Goal: Use online tool/utility: Utilize a website feature to perform a specific function

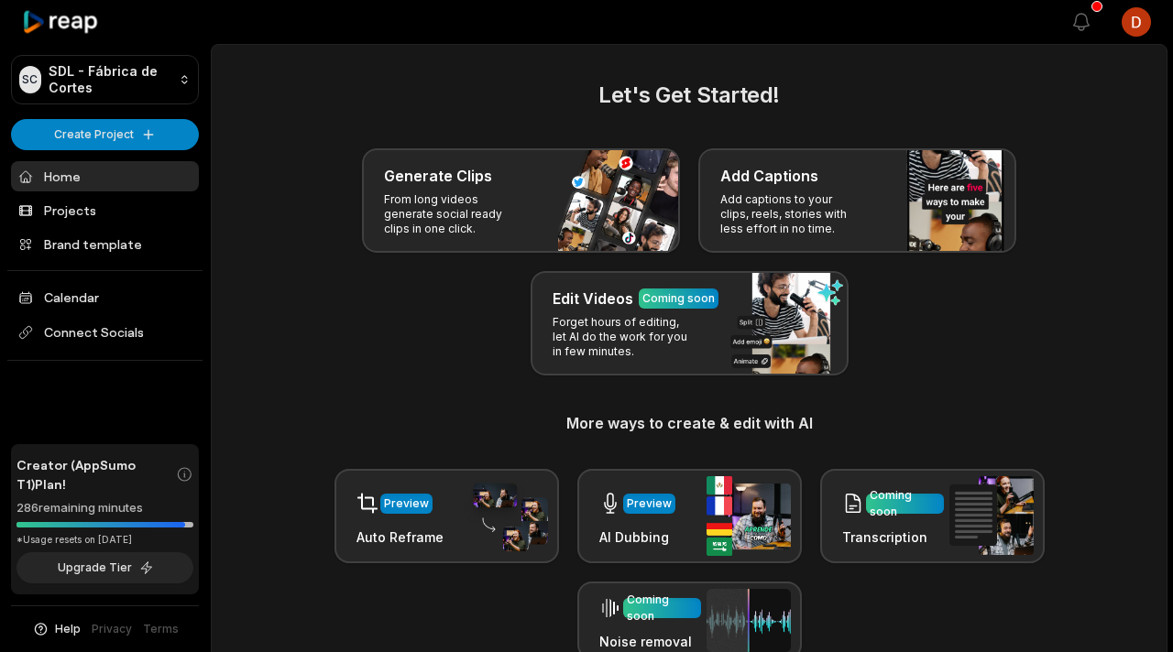
click at [150, 212] on link "Projects" at bounding box center [105, 210] width 188 height 30
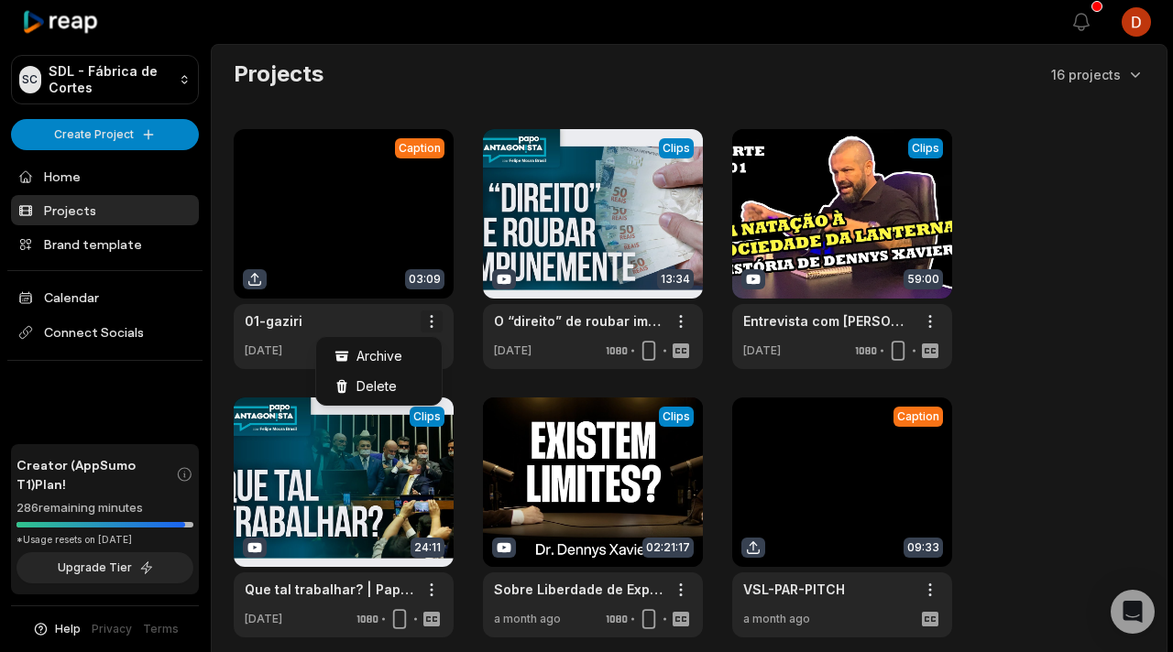
click at [426, 316] on html "SC SDL - Fábrica de Cortes Create Project Home Projects Brand template Calendar…" at bounding box center [586, 326] width 1173 height 652
click at [376, 379] on span "Delete" at bounding box center [376, 386] width 40 height 19
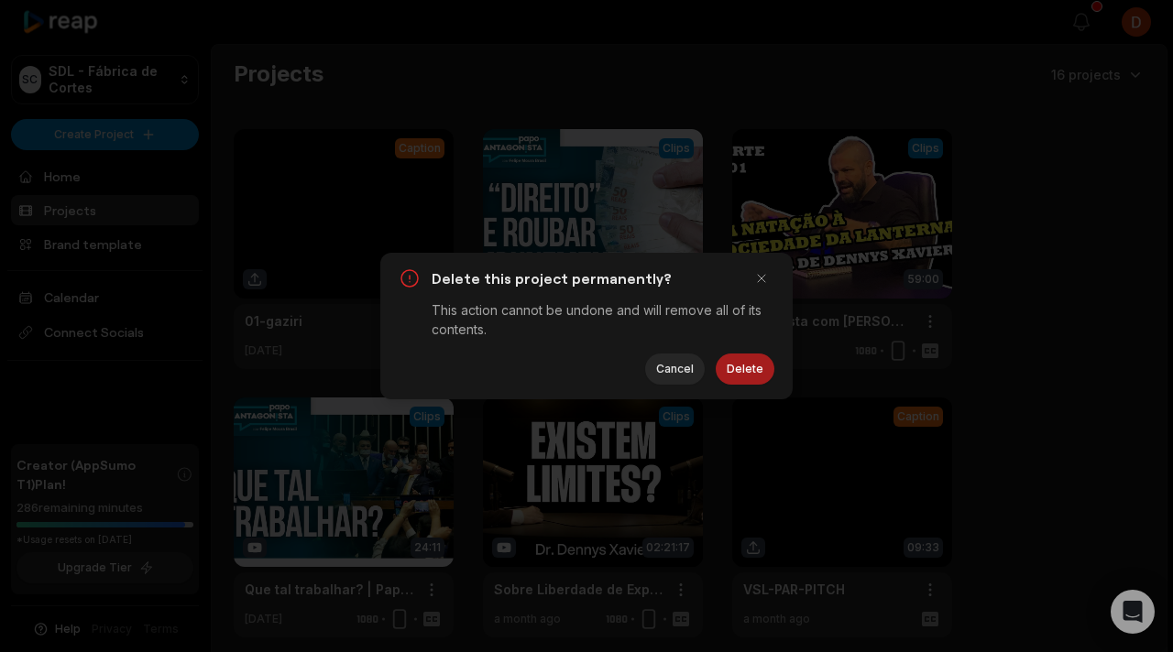
click at [757, 368] on button "Delete" at bounding box center [745, 369] width 59 height 31
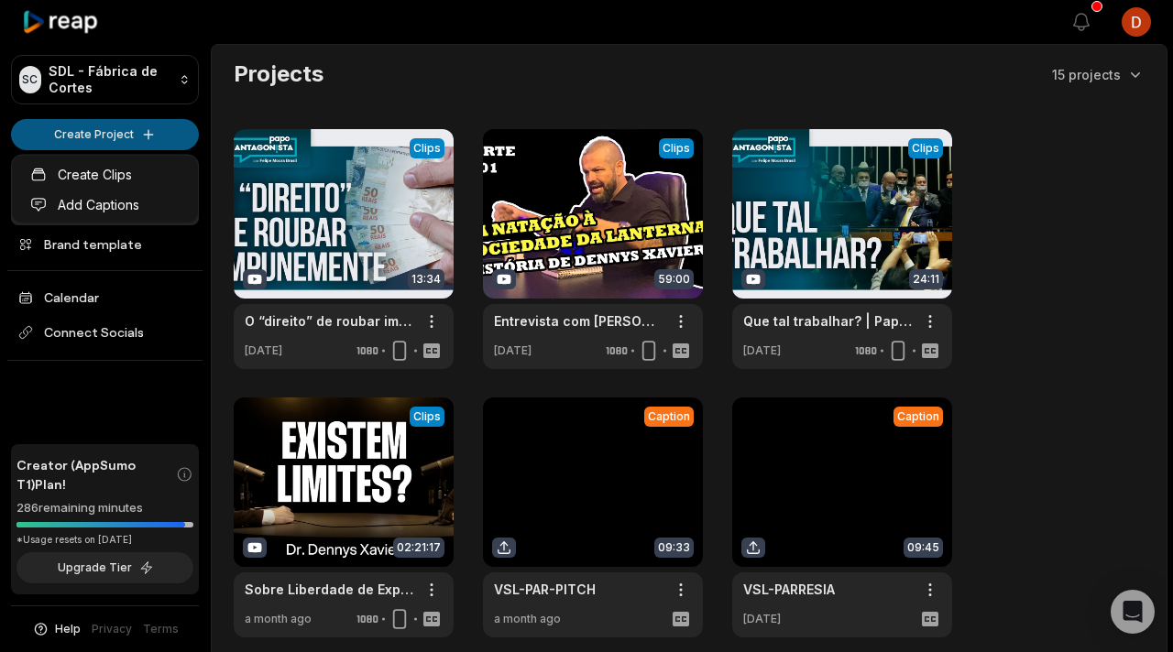
click at [146, 138] on html "SC SDL - Fábrica de Cortes Create Project Home Projects Brand template Calendar…" at bounding box center [586, 326] width 1173 height 652
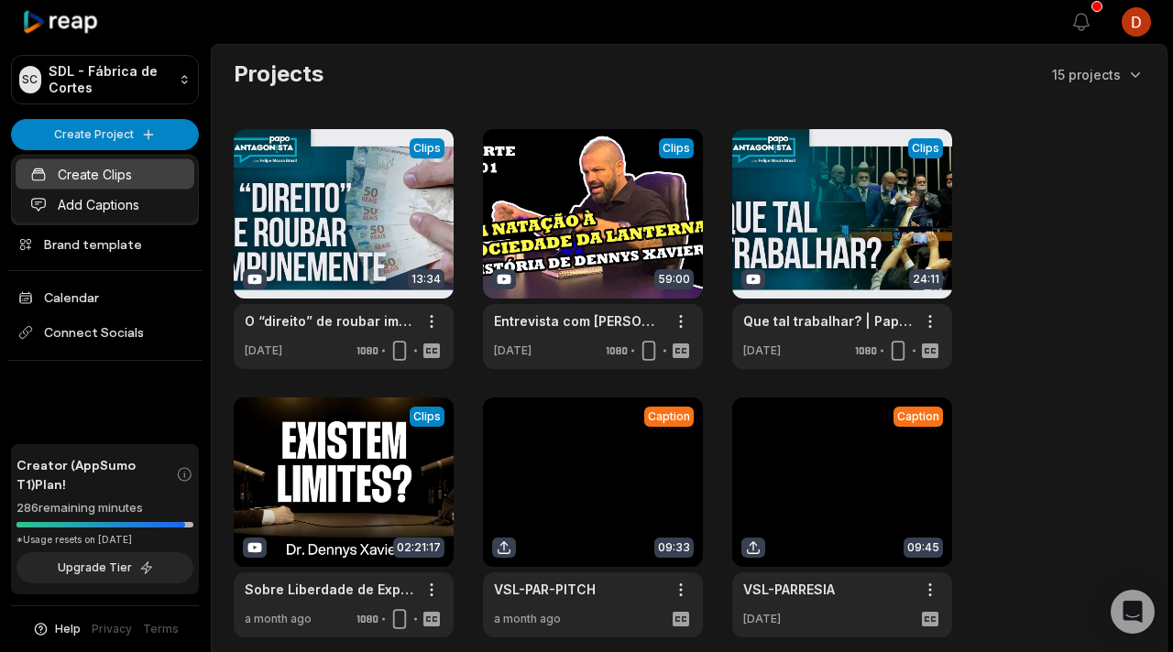
click at [134, 176] on link "Create Clips" at bounding box center [105, 174] width 179 height 30
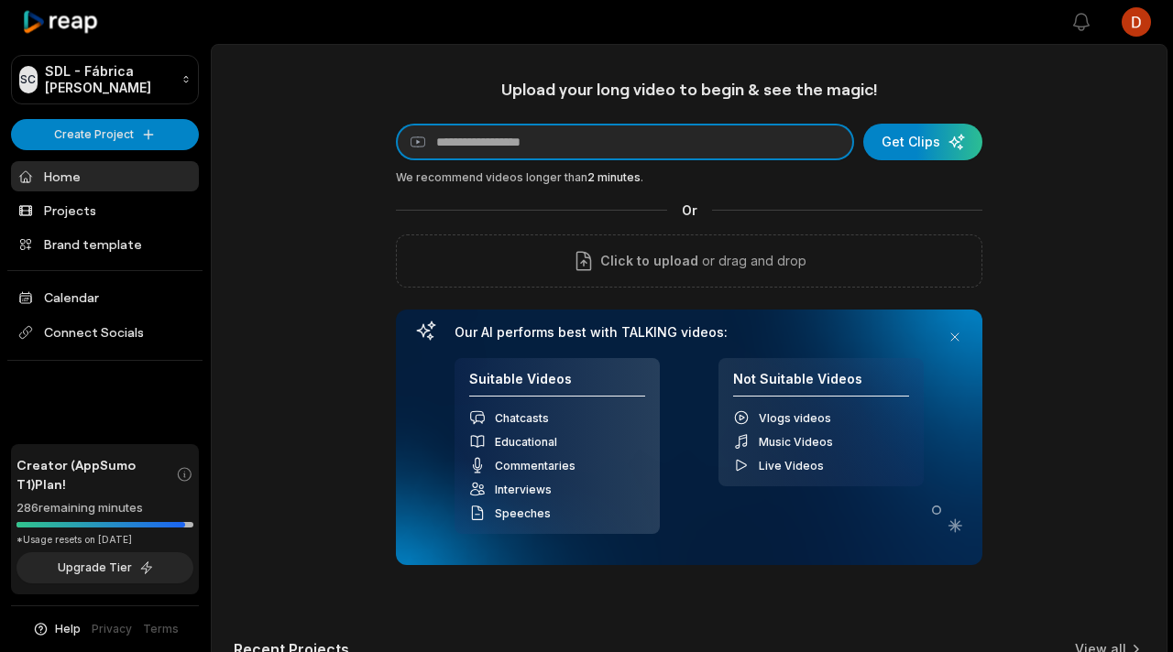
click at [563, 146] on input at bounding box center [625, 142] width 458 height 37
paste input "**********"
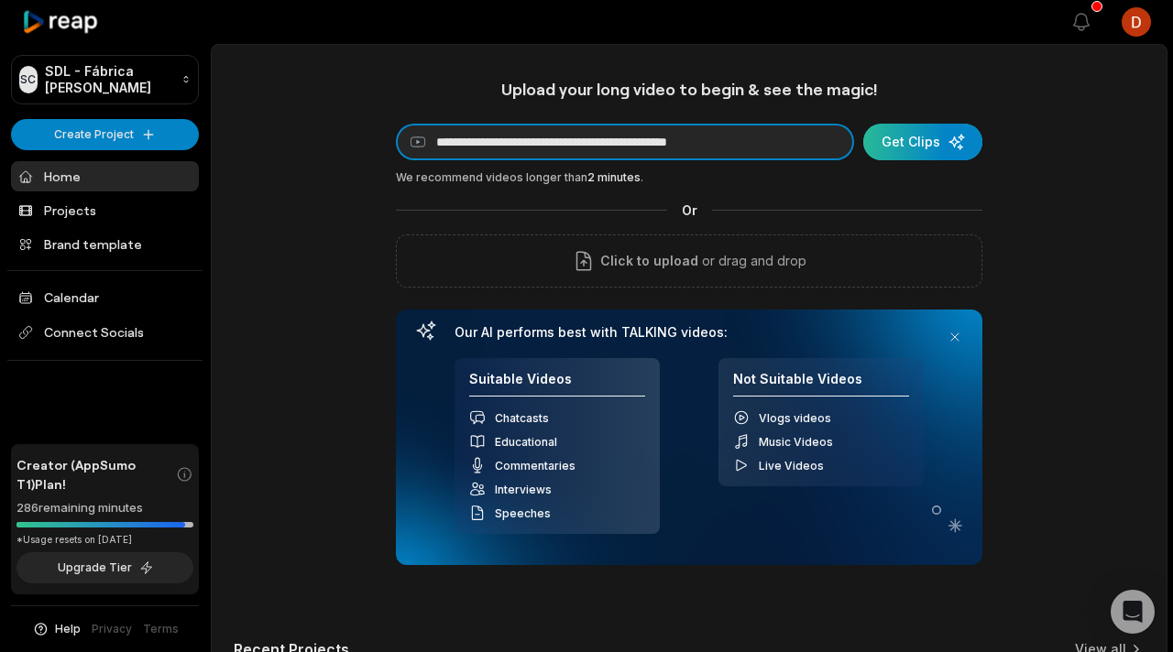
type input "**********"
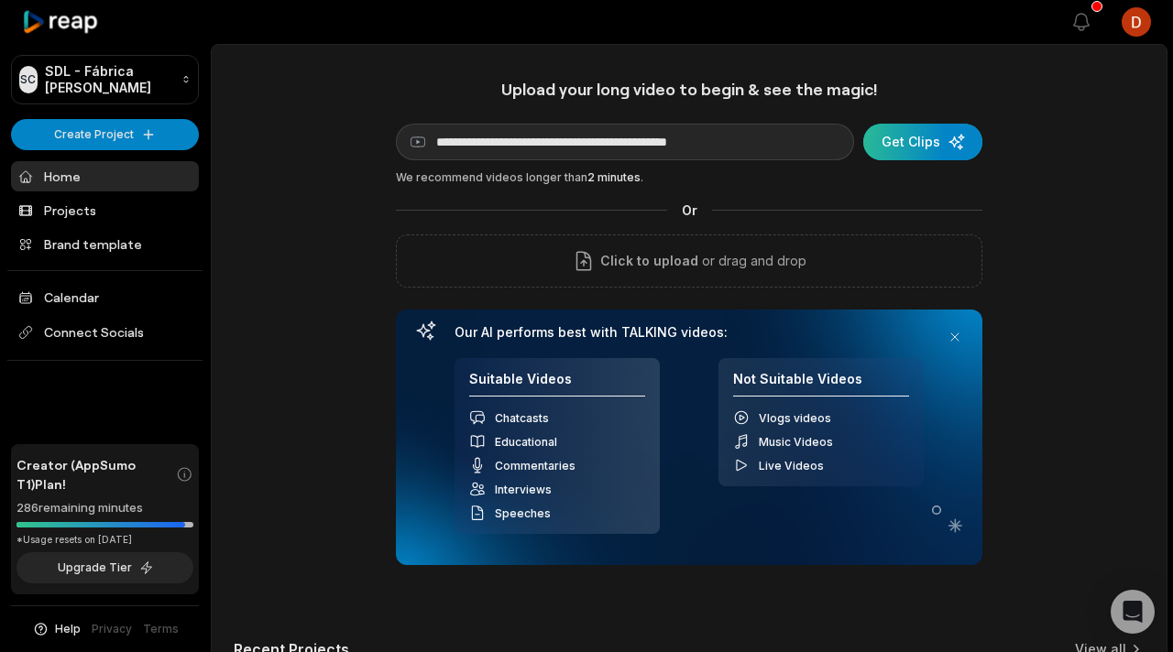
click at [955, 144] on div "submit" at bounding box center [922, 142] width 119 height 37
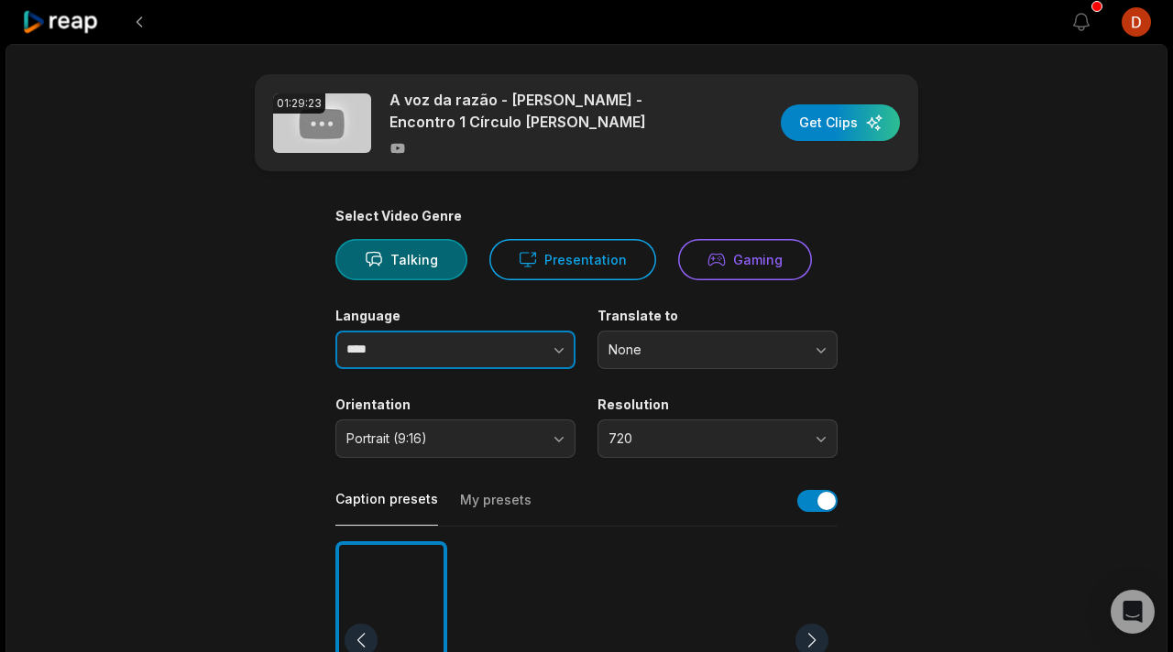
click at [471, 341] on button "button" at bounding box center [523, 350] width 104 height 38
type input "**********"
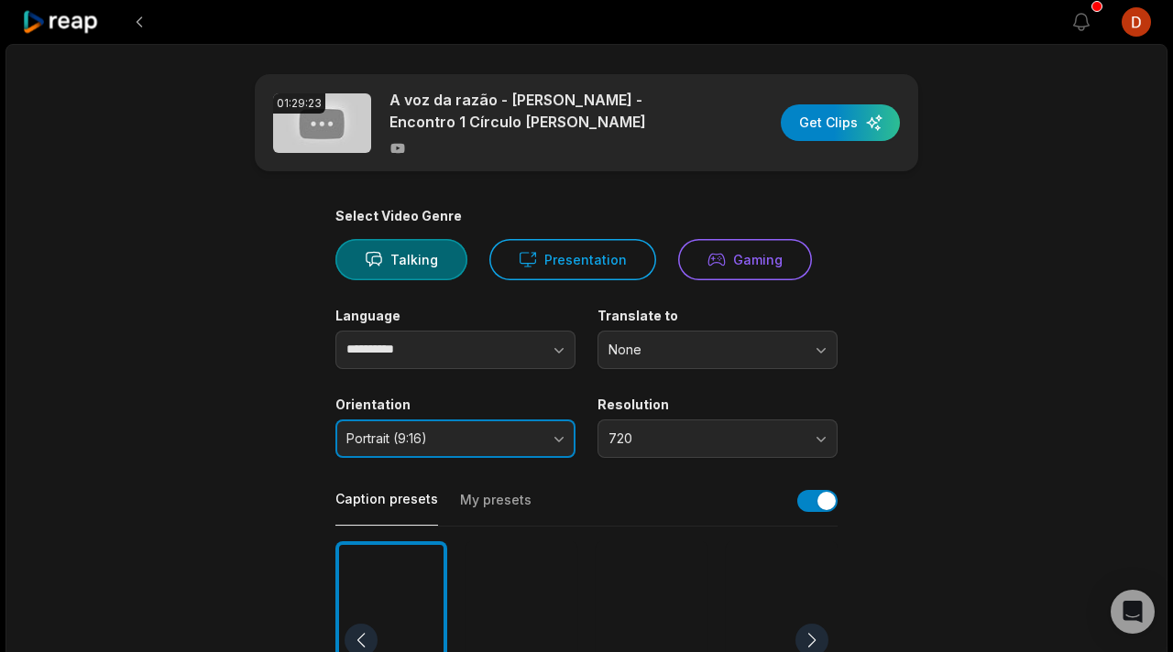
click at [472, 437] on span "Portrait (9:16)" at bounding box center [442, 439] width 192 height 16
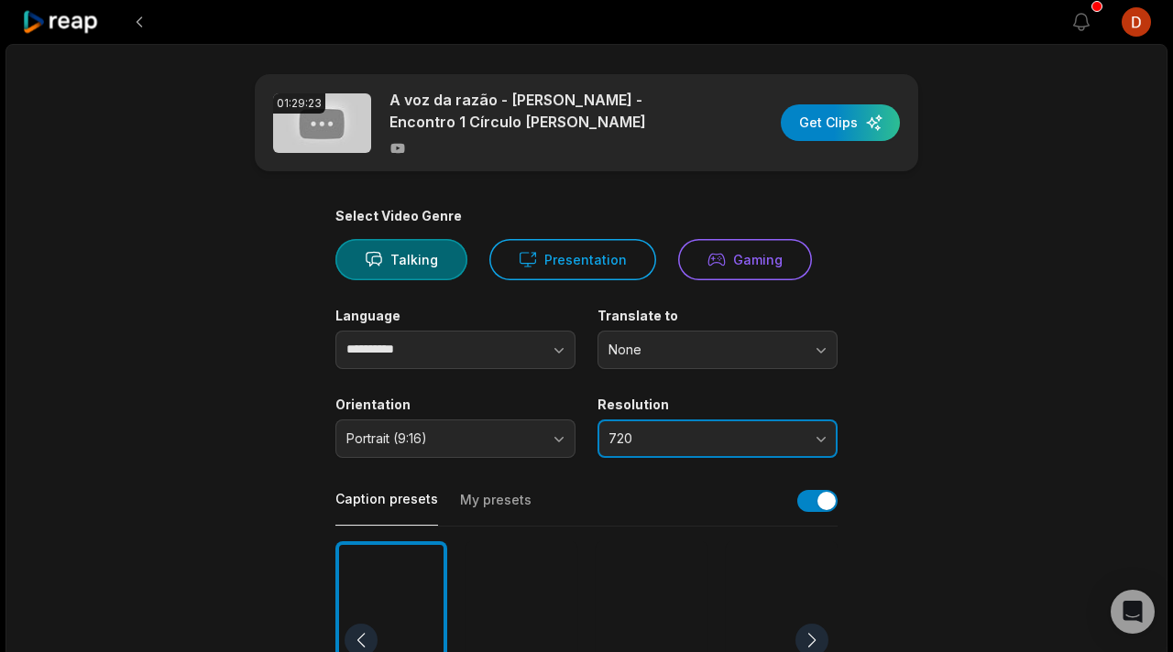
click at [707, 449] on button "720" at bounding box center [717, 439] width 240 height 38
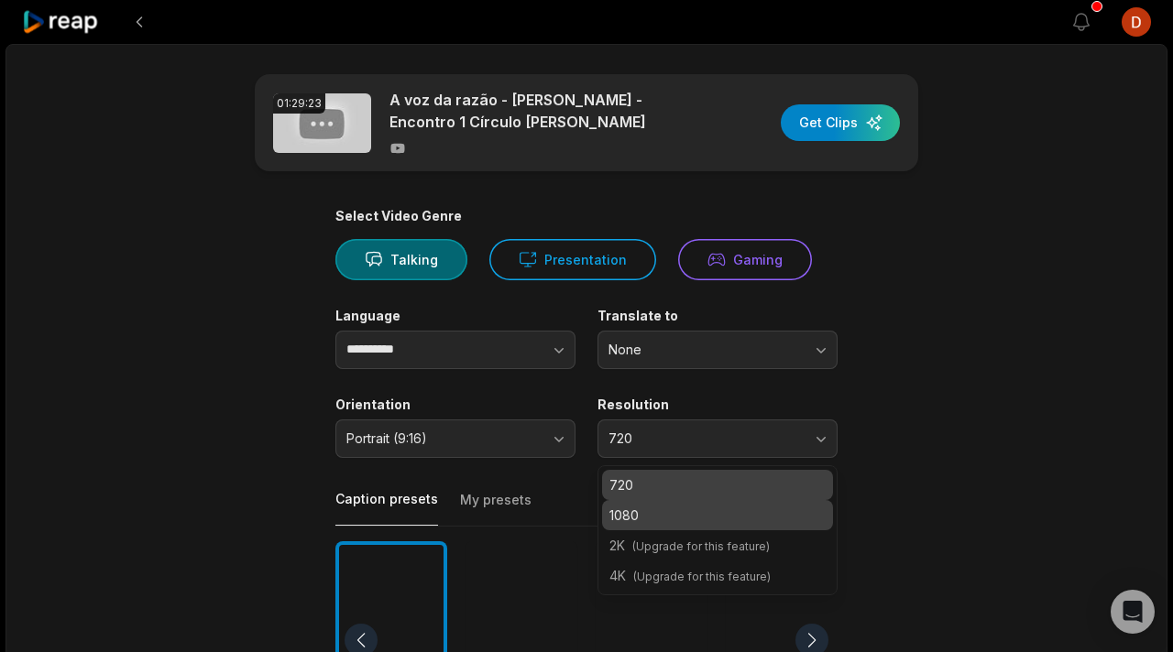
click at [673, 523] on p "1080" at bounding box center [717, 515] width 216 height 19
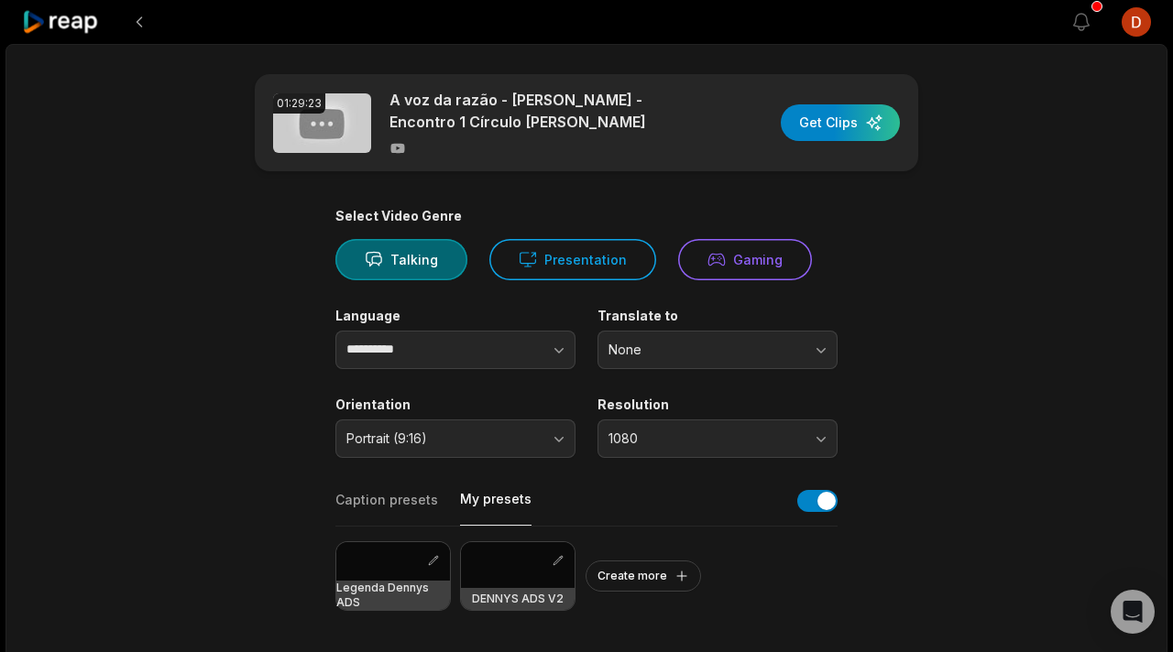
click at [496, 503] on button "My presets" at bounding box center [495, 508] width 71 height 36
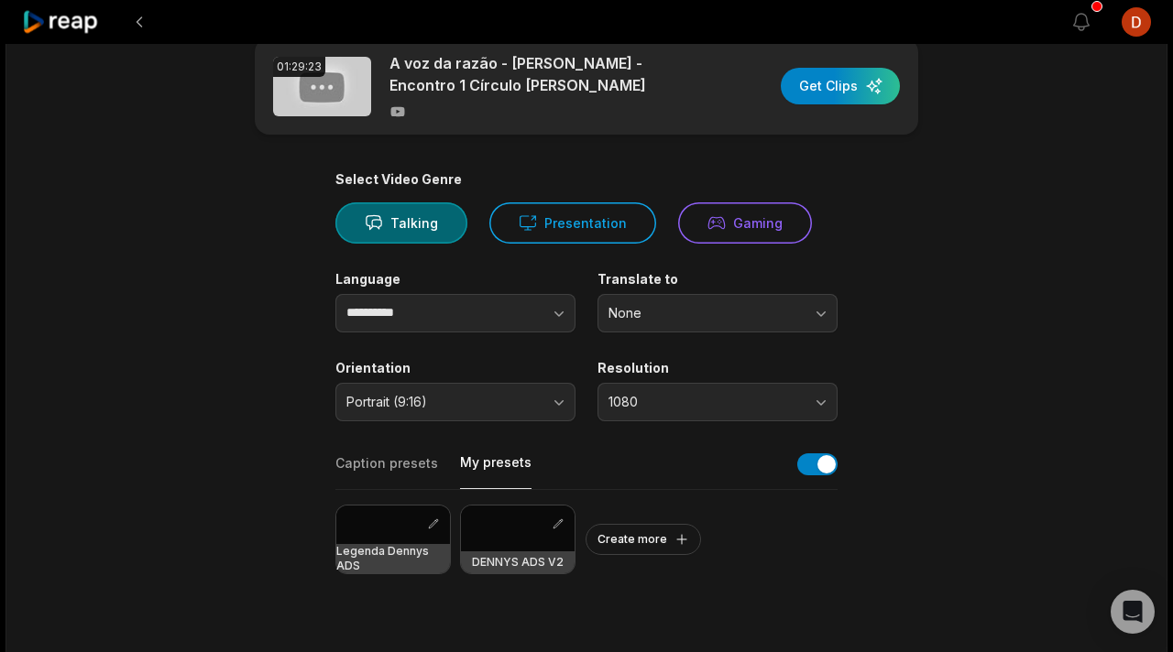
scroll to position [81, 0]
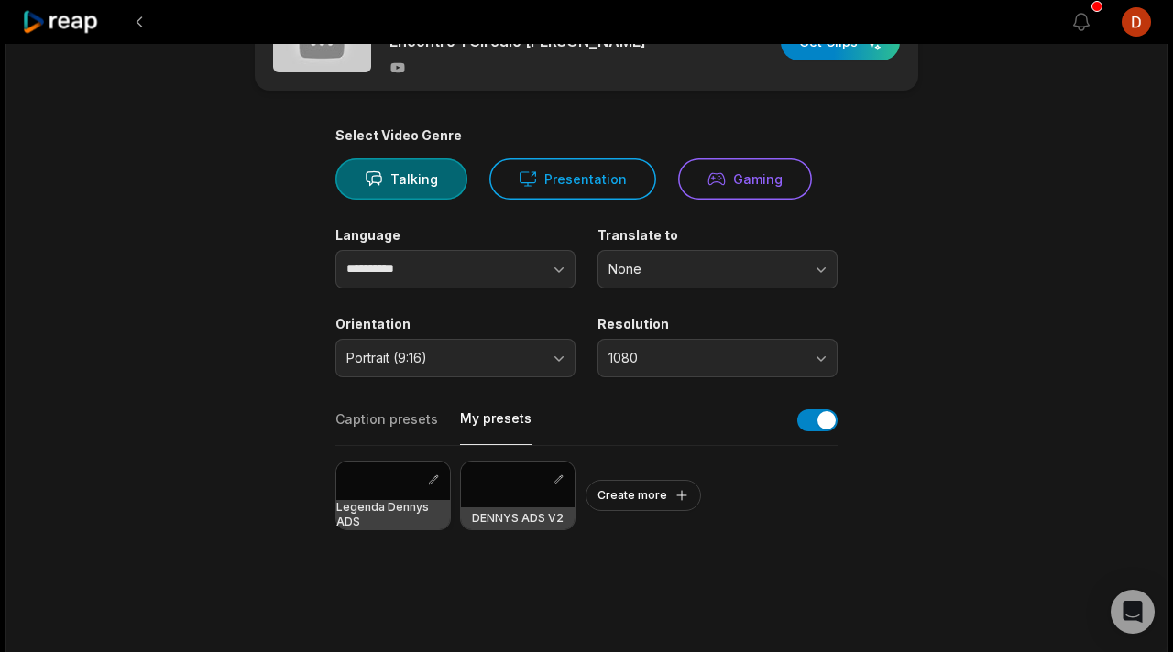
click at [364, 485] on div at bounding box center [393, 481] width 114 height 38
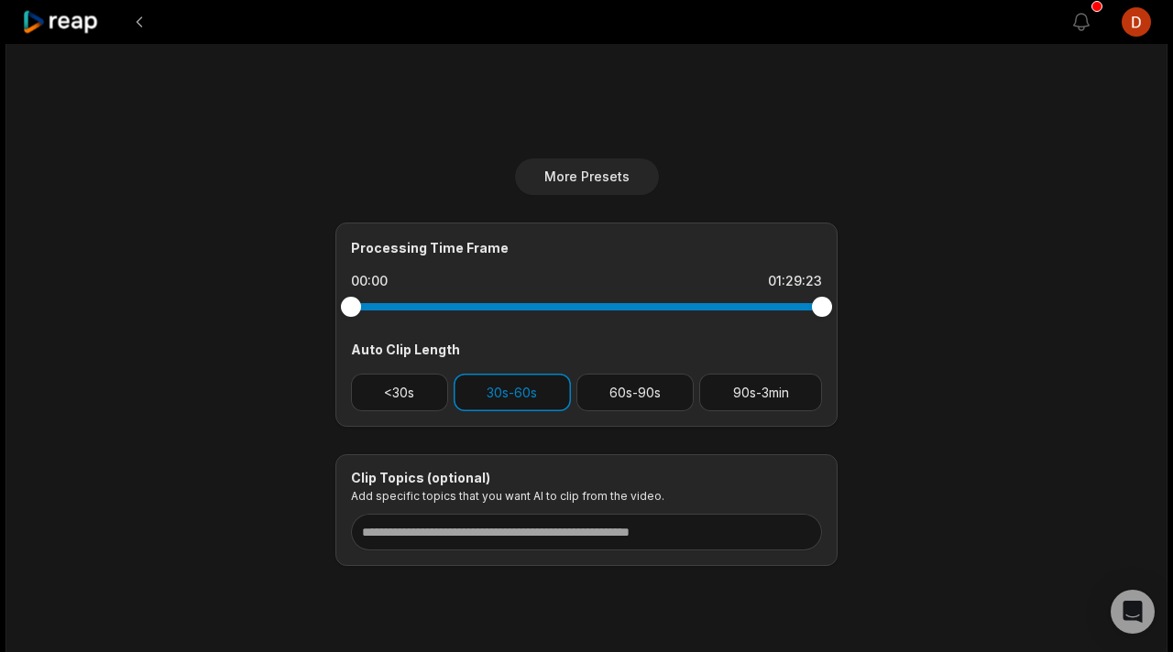
scroll to position [676, 0]
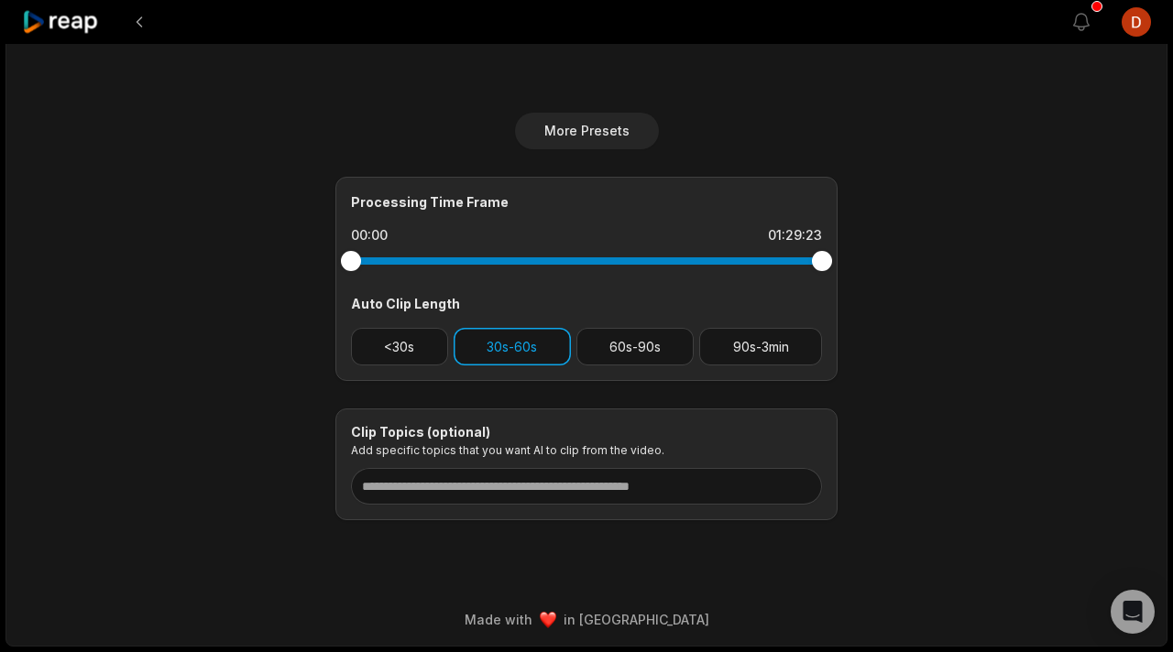
click at [538, 345] on button "30s-60s" at bounding box center [512, 347] width 117 height 38
click at [620, 345] on button "60s-90s" at bounding box center [635, 347] width 118 height 38
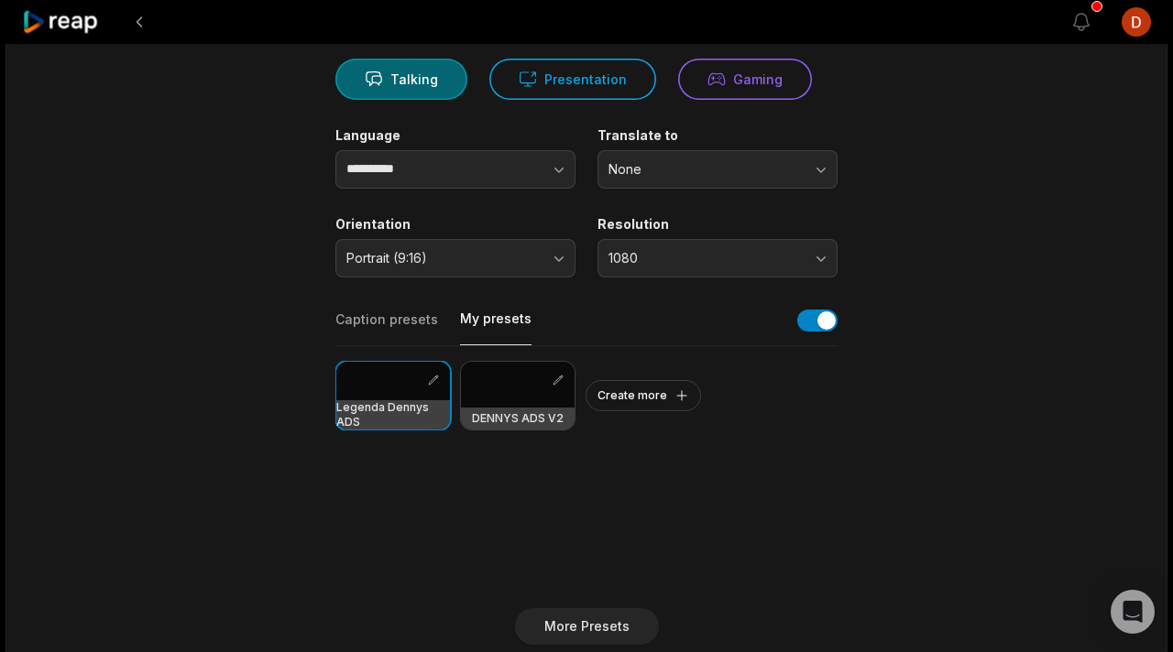
scroll to position [0, 0]
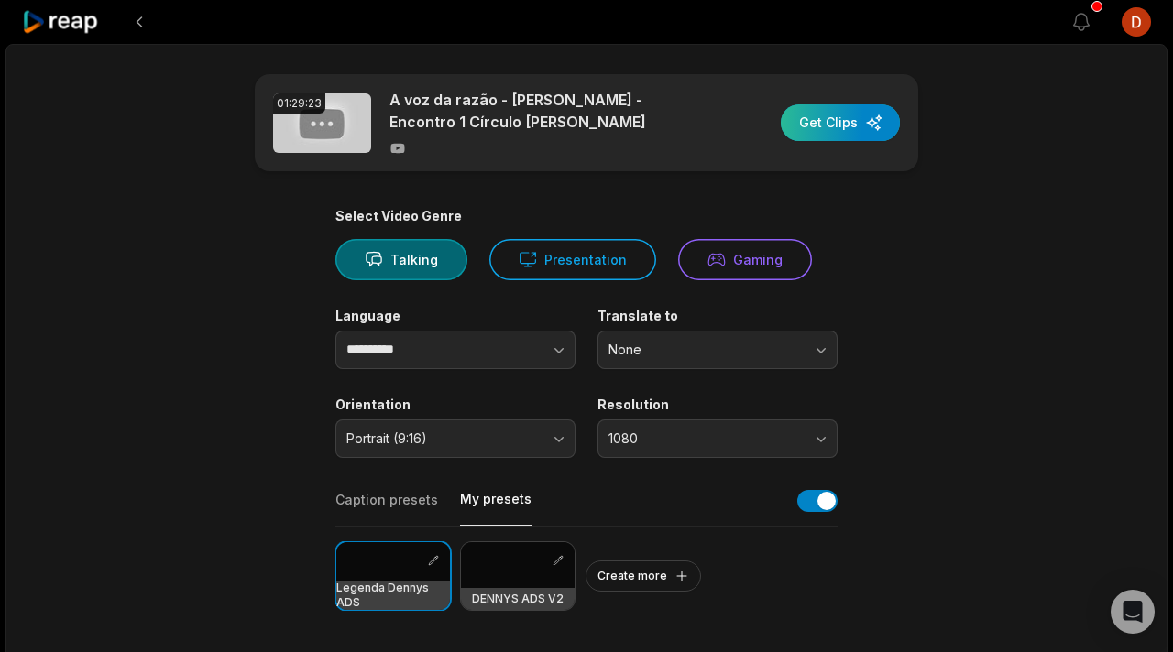
click at [860, 139] on div "button" at bounding box center [840, 122] width 119 height 37
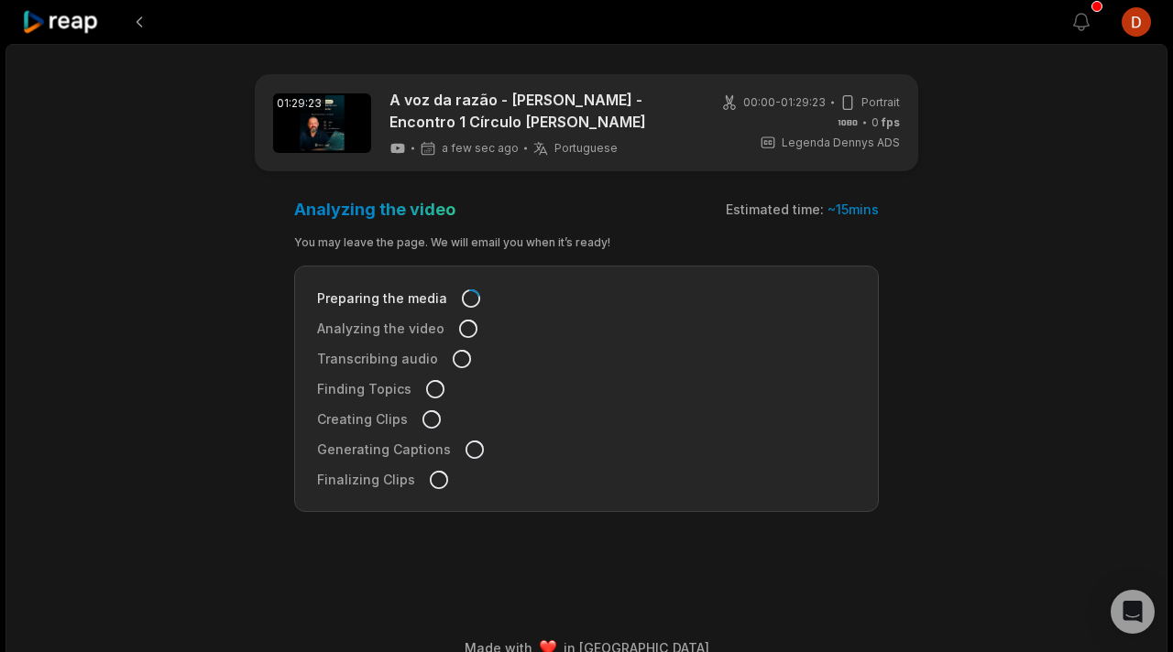
scroll to position [2, 0]
